Goal: Transaction & Acquisition: Register for event/course

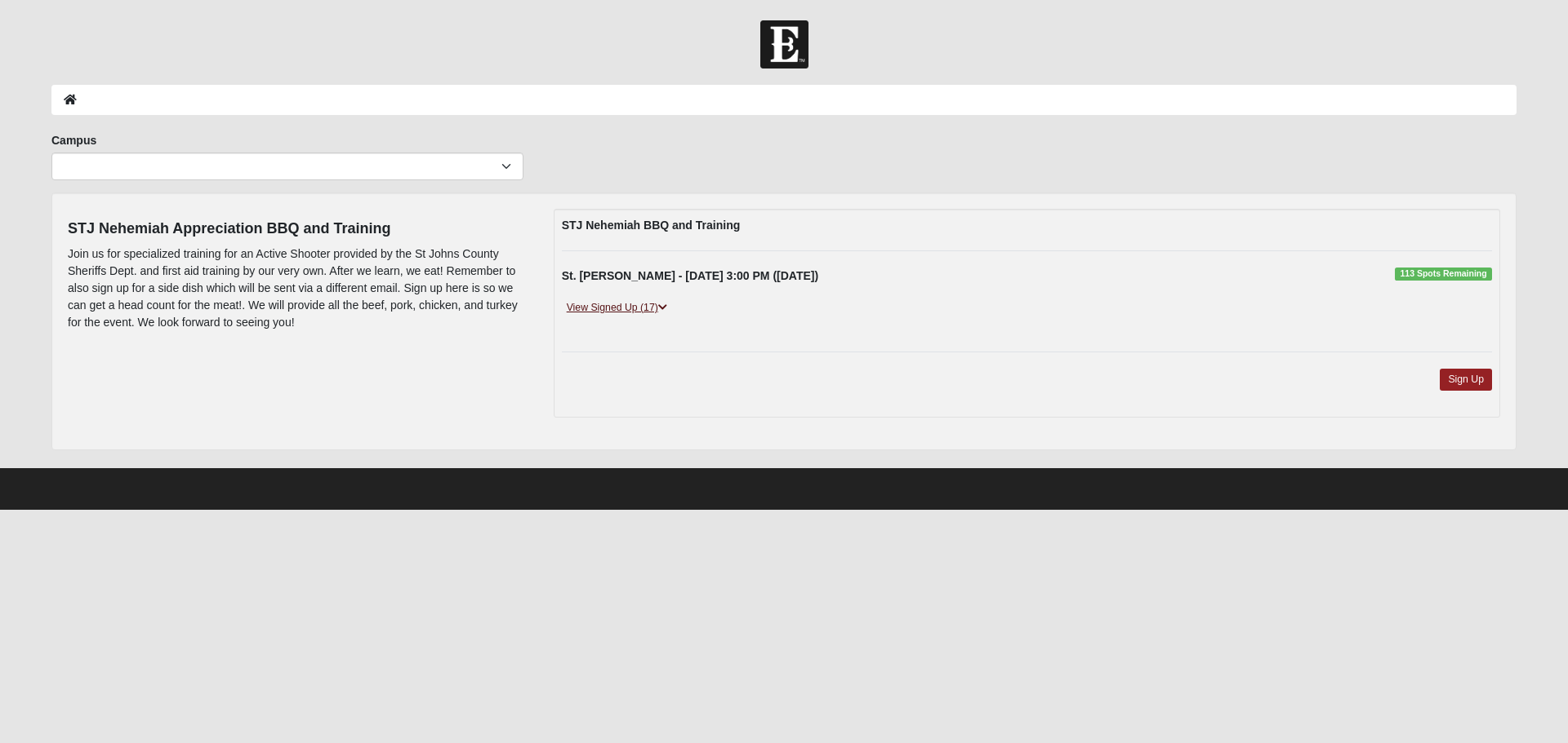
click at [665, 305] on icon at bounding box center [662, 308] width 9 height 10
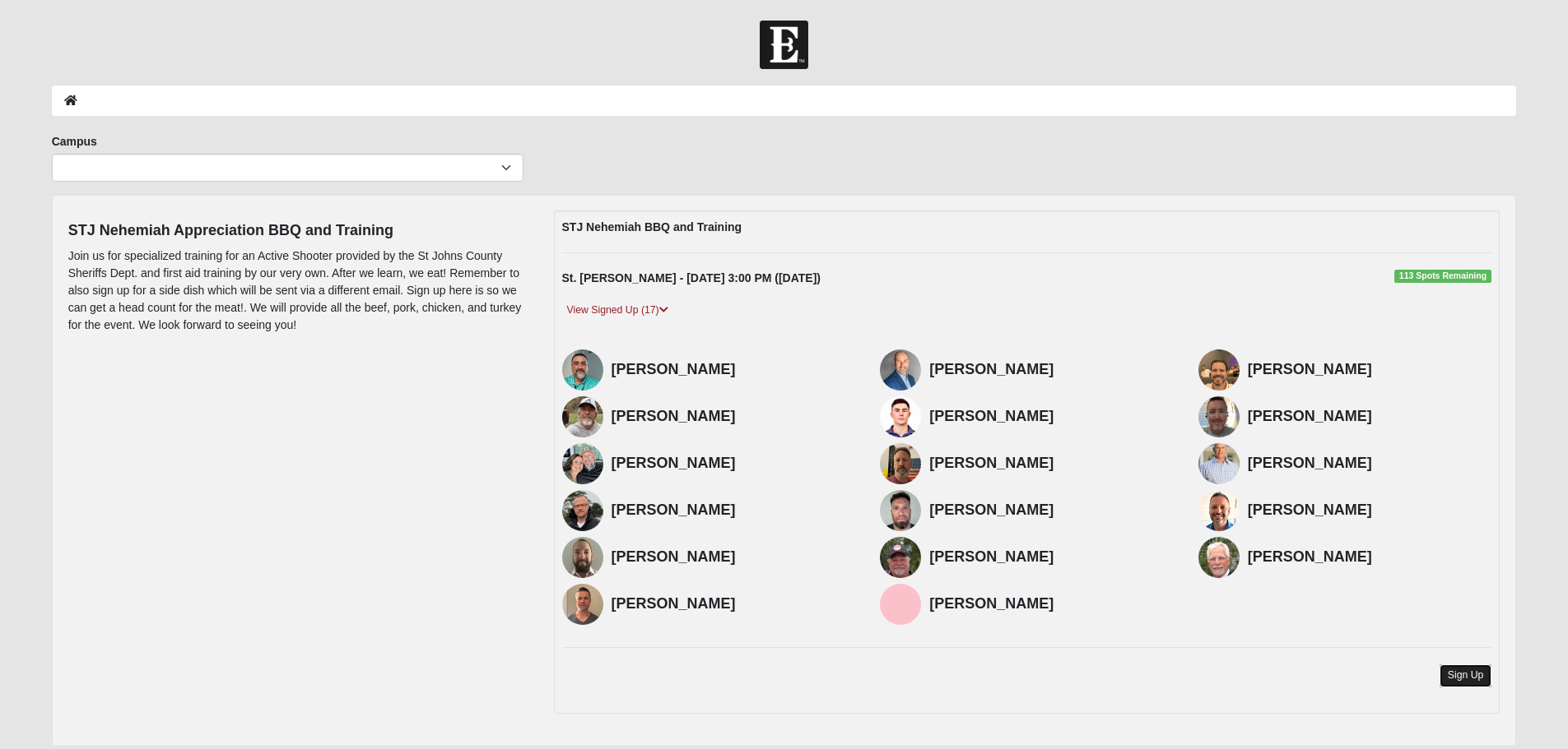
click at [1468, 678] on link "Sign Up" at bounding box center [1466, 676] width 53 height 22
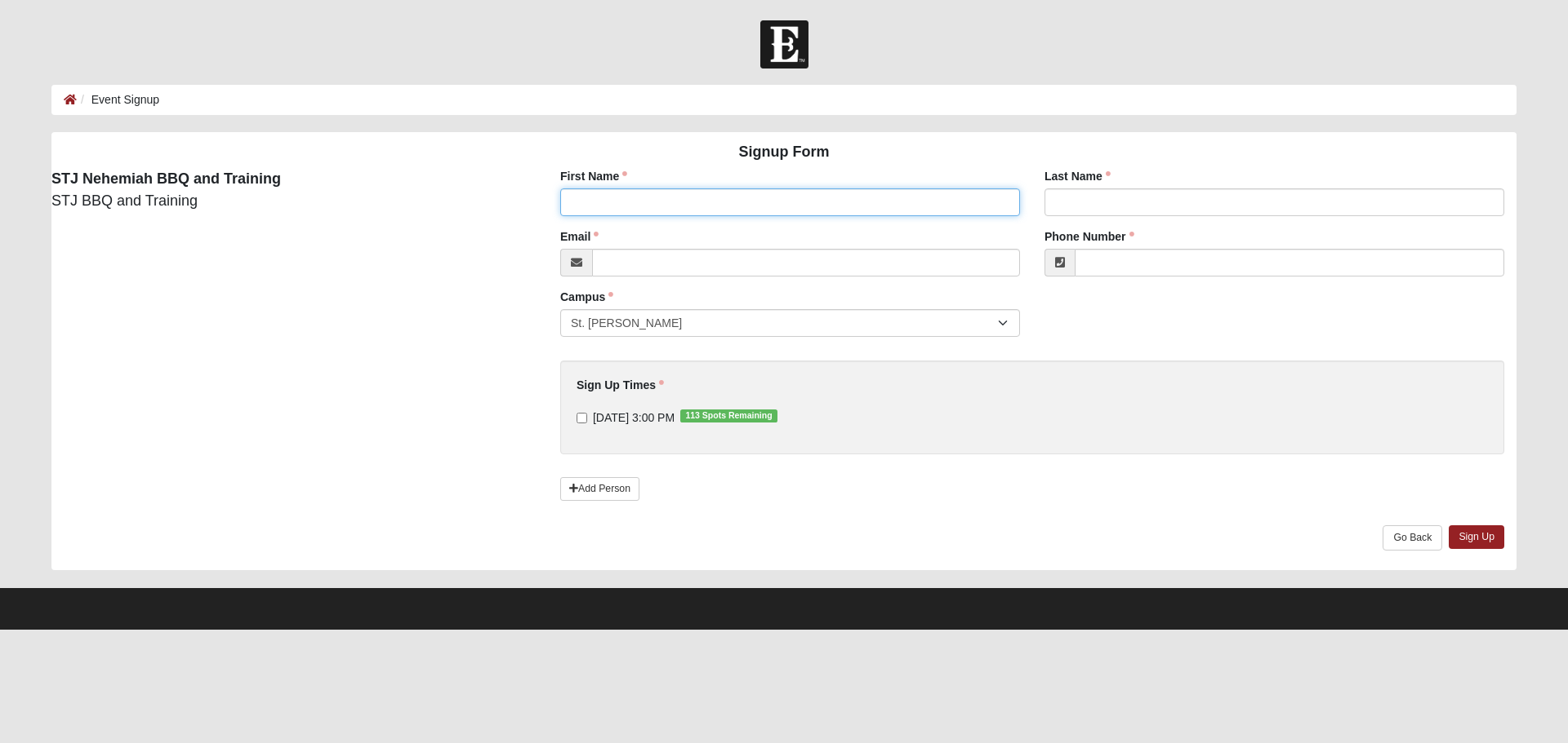
click at [665, 196] on input "First Name" at bounding box center [790, 202] width 460 height 28
type input "Marco"
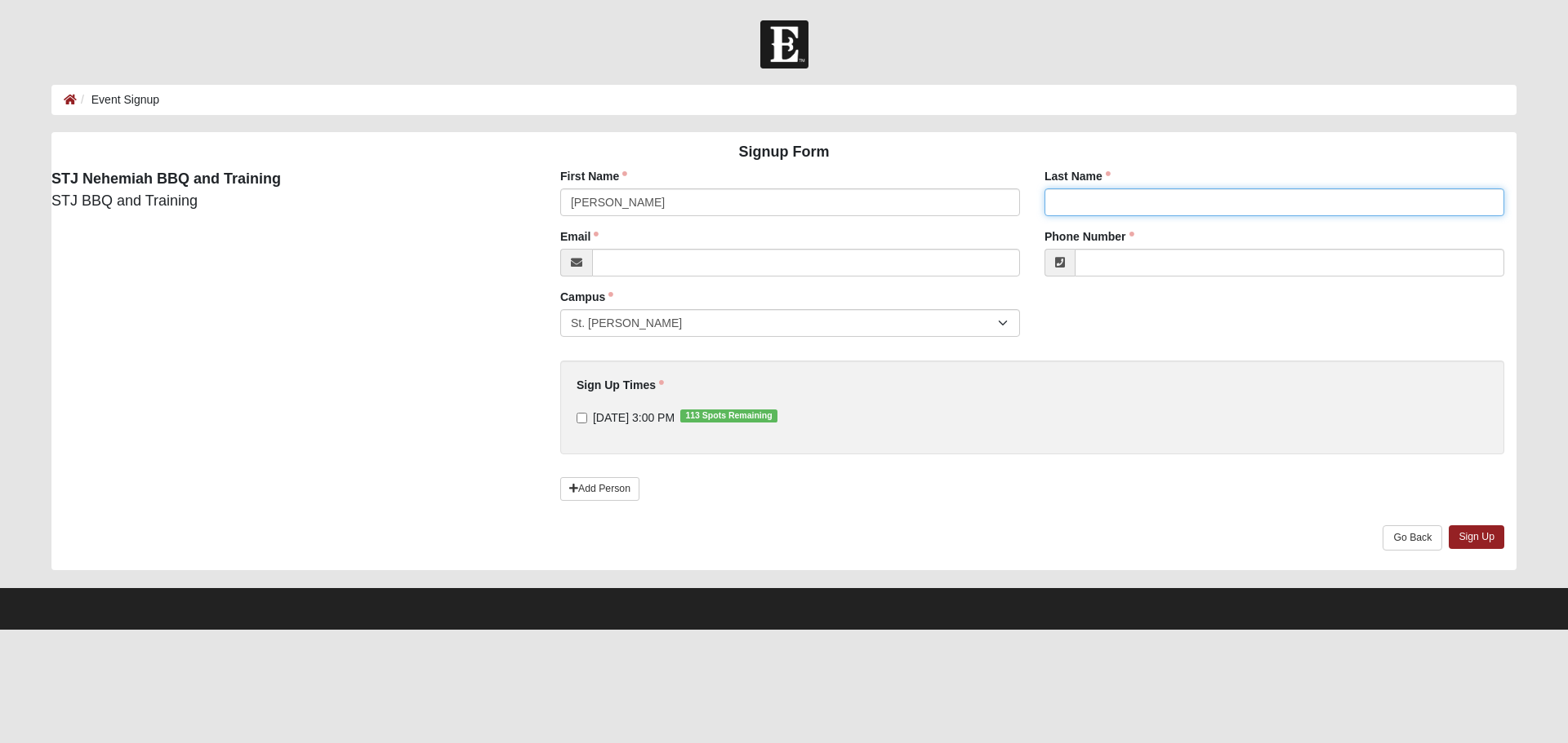
type input "Grave de Peralta"
type input "mgrave2431@gmail.com"
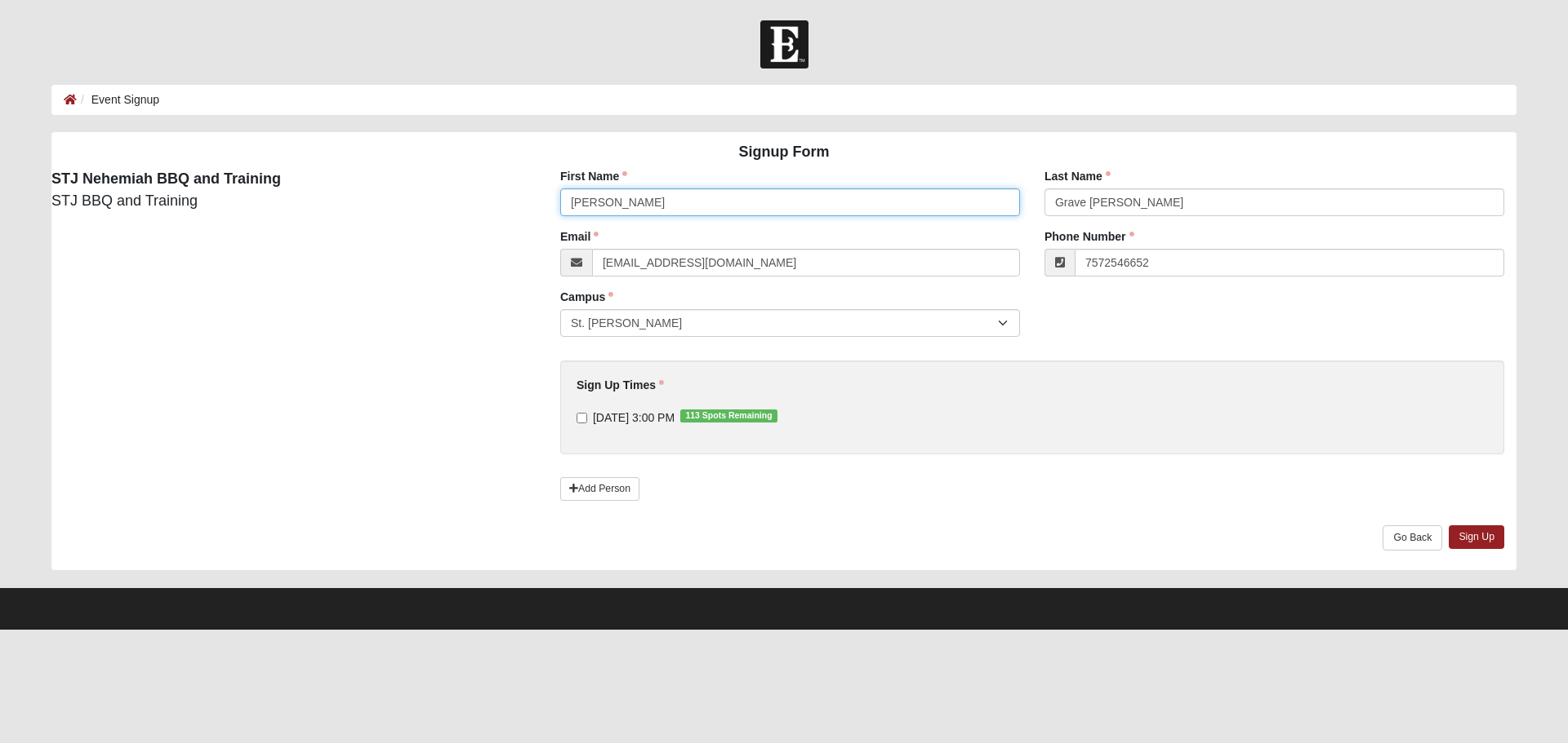
type input "(757) 254-6652"
click at [584, 420] on input "9/27/2025 3:00 PM 113 Spots Remaining" at bounding box center [582, 418] width 11 height 11
checkbox input "true"
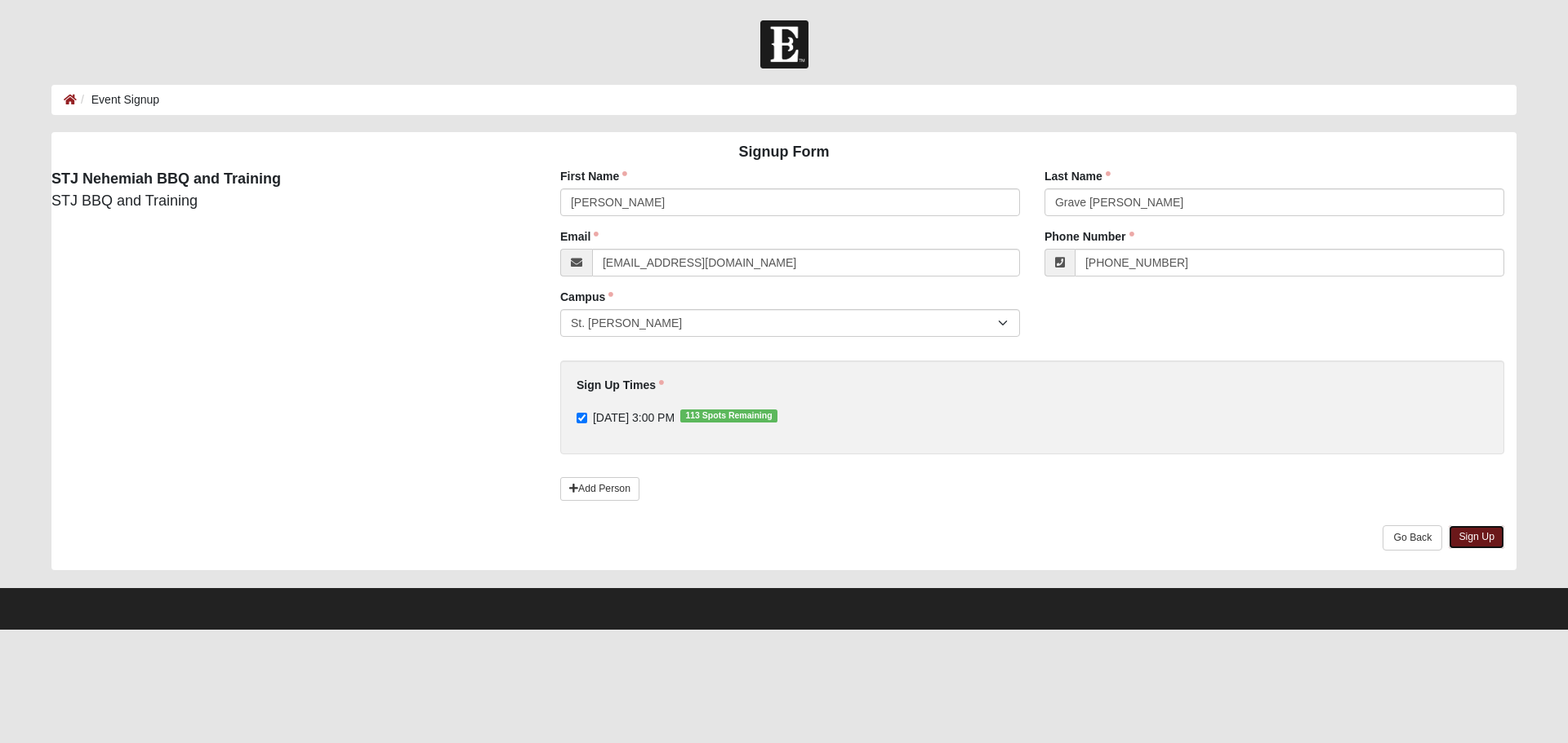
drag, startPoint x: 1491, startPoint y: 539, endPoint x: 1477, endPoint y: 550, distance: 17.8
click at [1491, 539] on link "Sign Up" at bounding box center [1475, 537] width 55 height 23
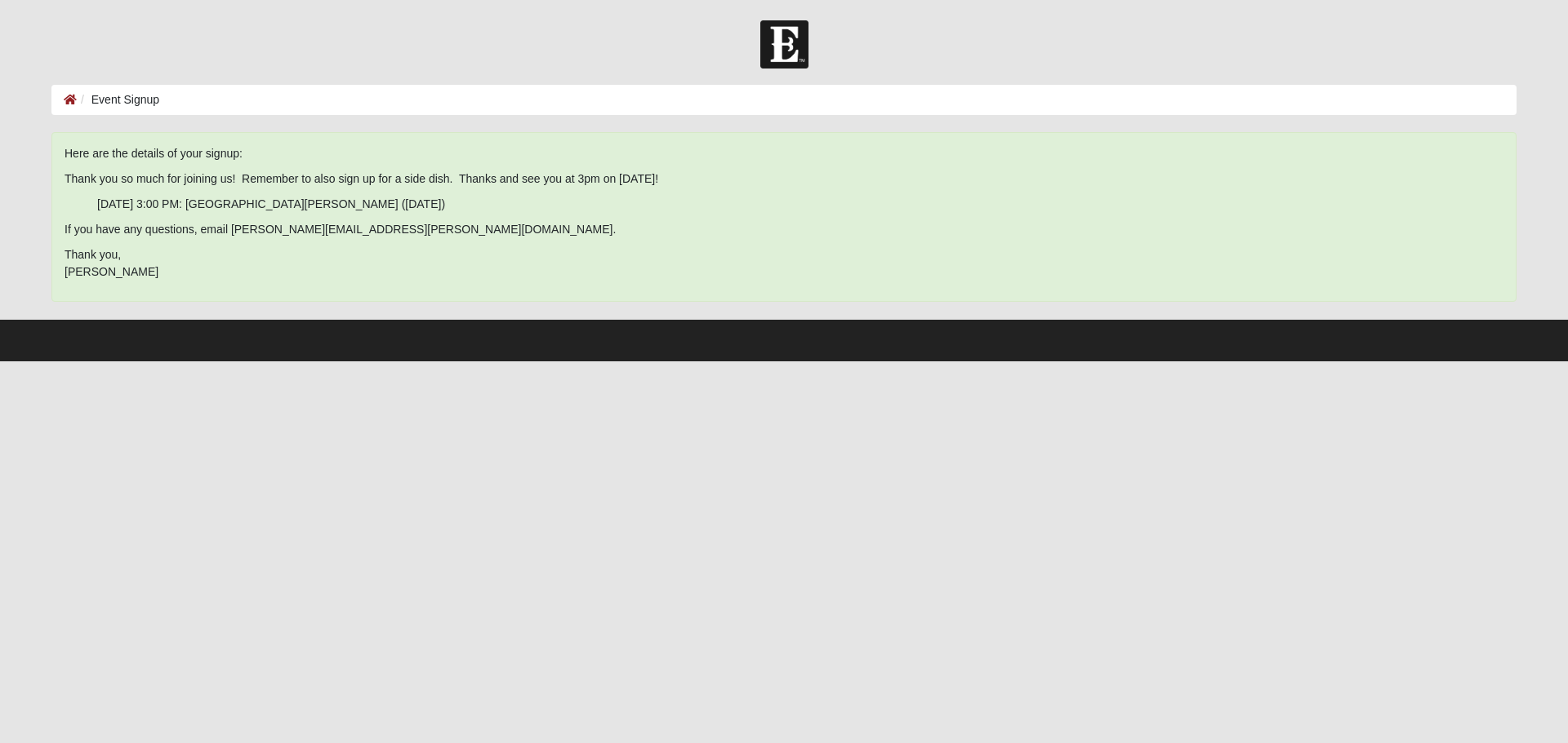
click at [218, 191] on span "Here are the details of your signup: Thank you so much for joining us! Remember…" at bounding box center [784, 213] width 1438 height 135
click at [117, 92] on li "Event Signup" at bounding box center [117, 100] width 82 height 17
click at [69, 100] on icon at bounding box center [70, 100] width 13 height 12
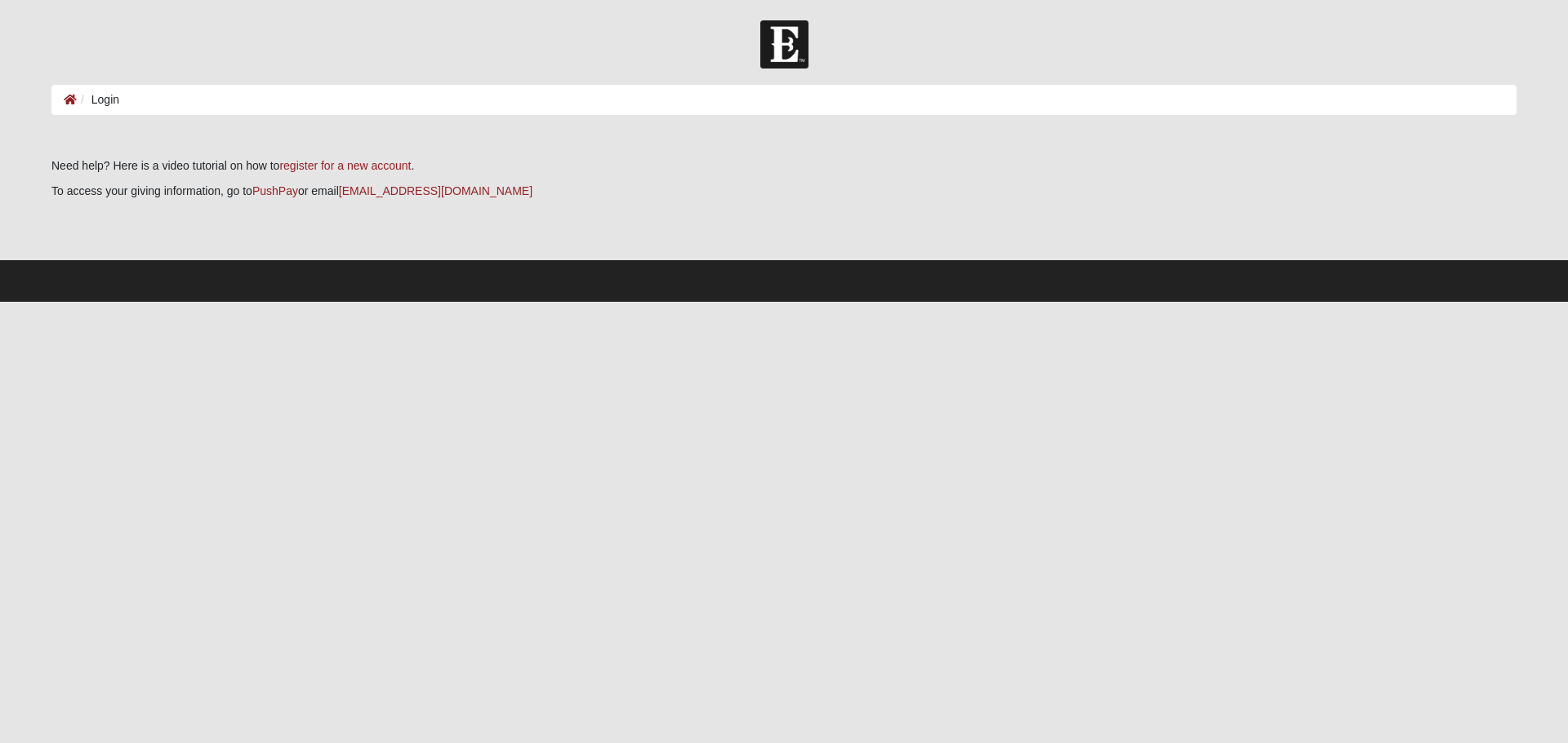
click at [70, 86] on ol "Login" at bounding box center [783, 100] width 1464 height 30
click at [101, 102] on li "Login" at bounding box center [98, 100] width 43 height 17
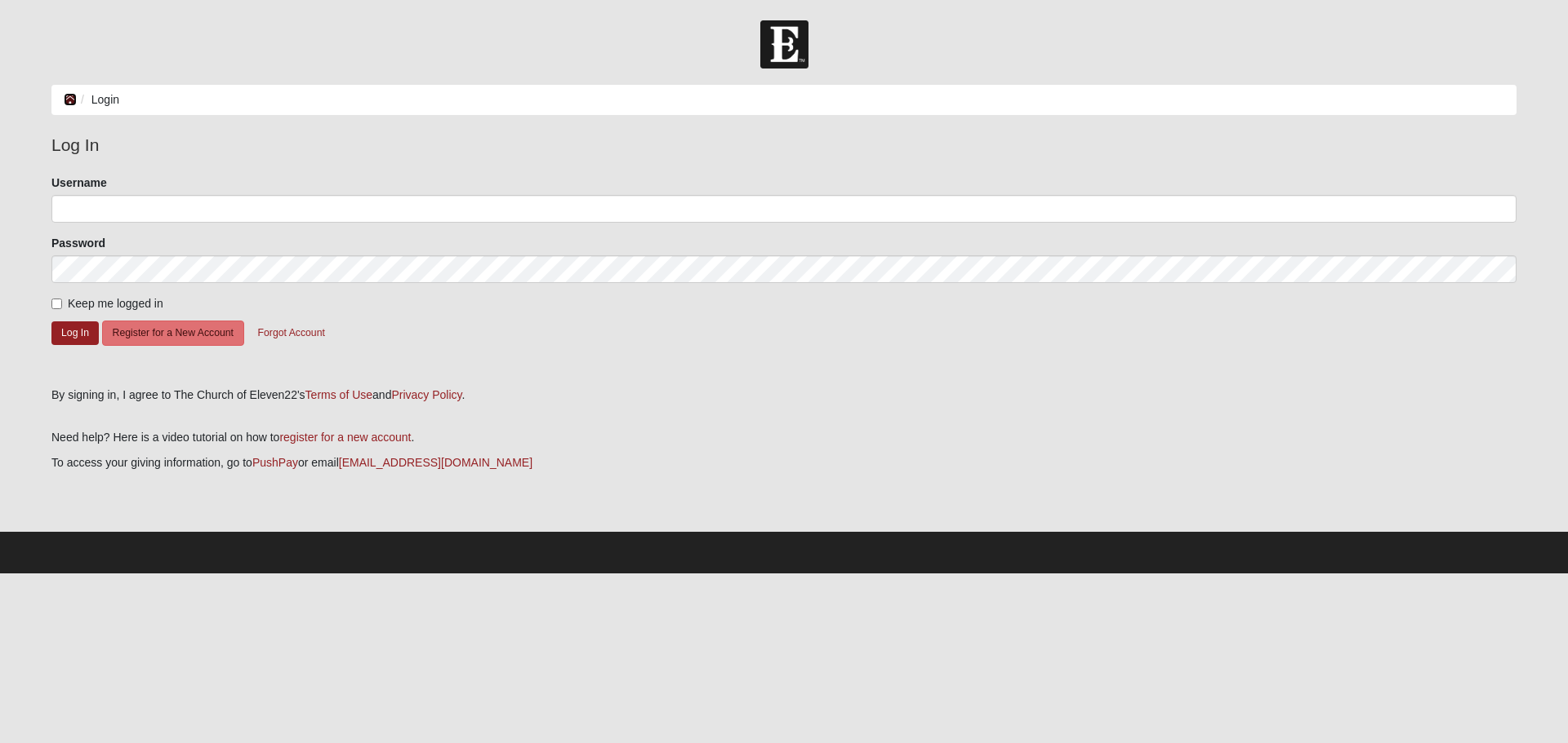
click at [72, 101] on icon at bounding box center [70, 100] width 13 height 12
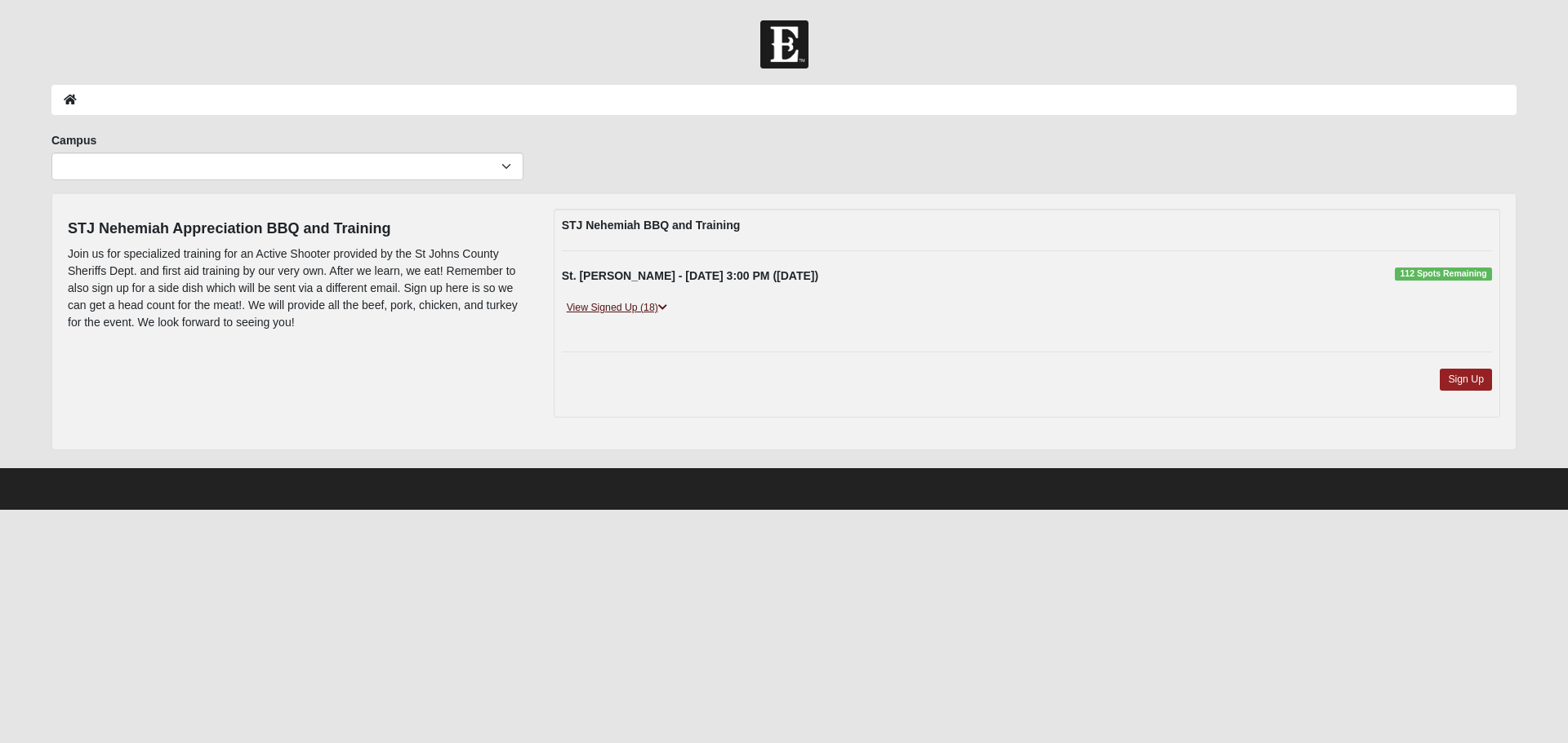
click at [671, 306] on link "View Signed Up (18)" at bounding box center [617, 309] width 110 height 17
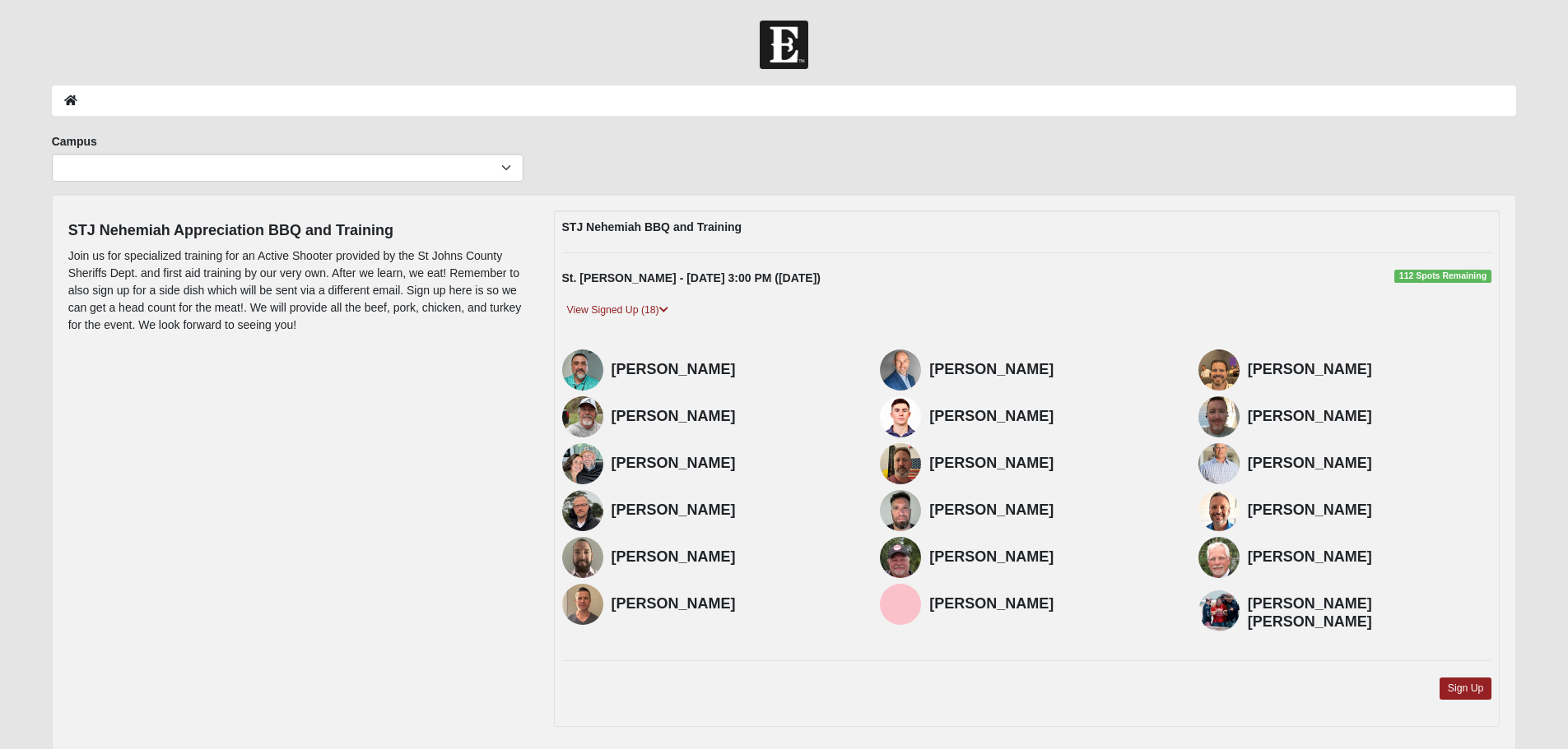
click at [1225, 601] on img at bounding box center [1219, 611] width 41 height 41
click at [1270, 603] on h4 "[PERSON_NAME] [PERSON_NAME]" at bounding box center [1370, 613] width 245 height 35
